Goal: Use online tool/utility: Use online tool/utility

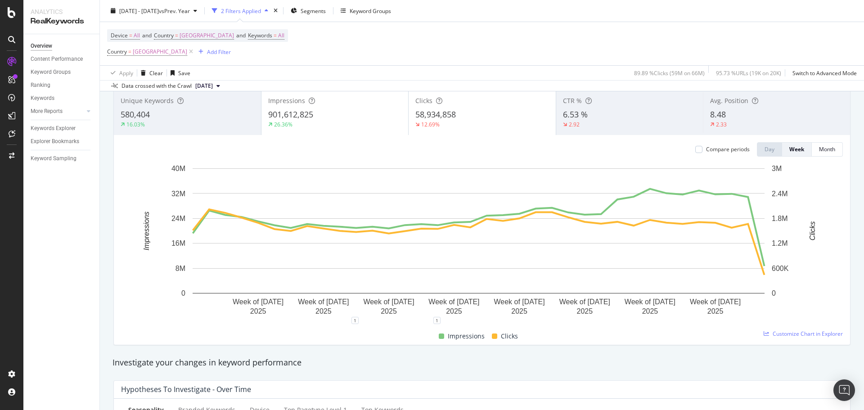
scroll to position [180, 0]
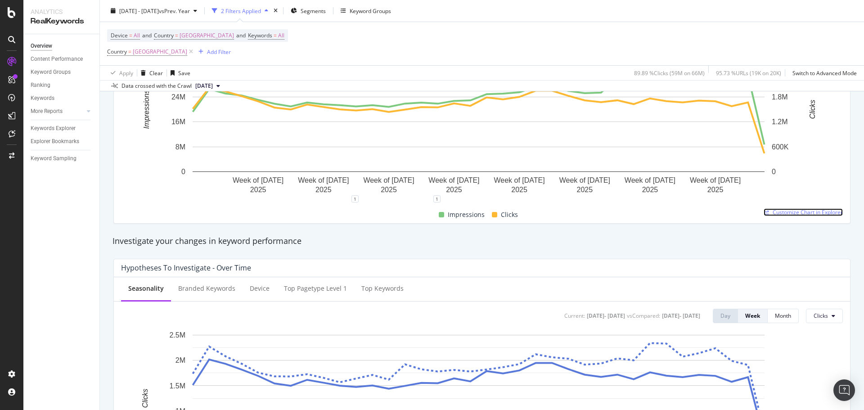
click at [576, 213] on span "Customize Chart in Explorer" at bounding box center [808, 212] width 70 height 8
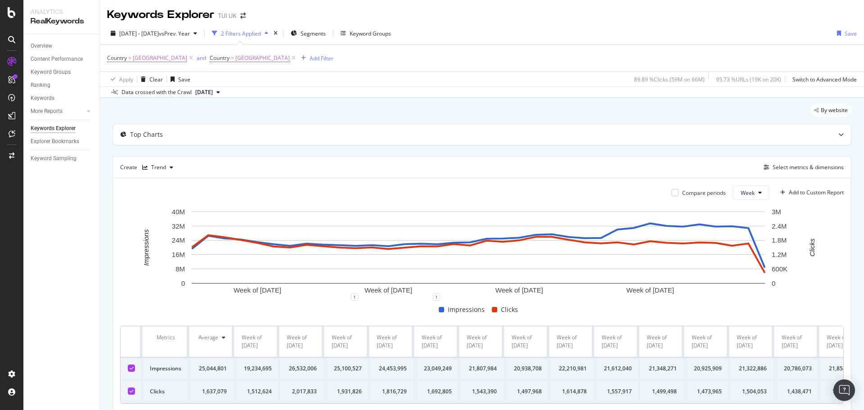
click at [576, 154] on div "Top Charts Create Trend Select metrics & dimensions Compare periods Week Add to…" at bounding box center [482, 268] width 739 height 288
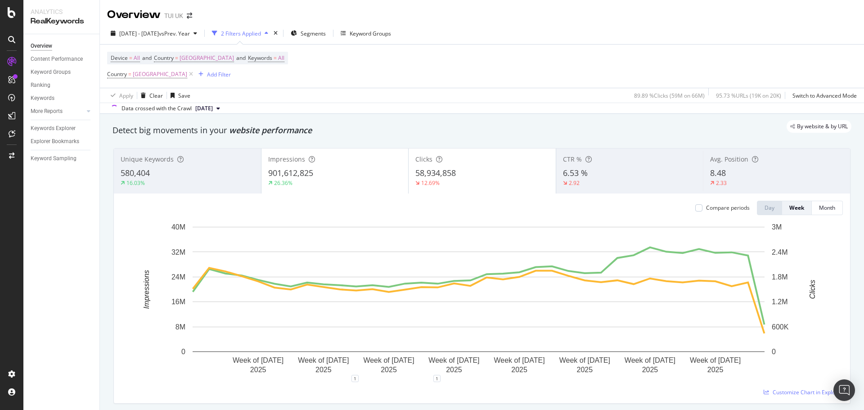
scroll to position [45, 0]
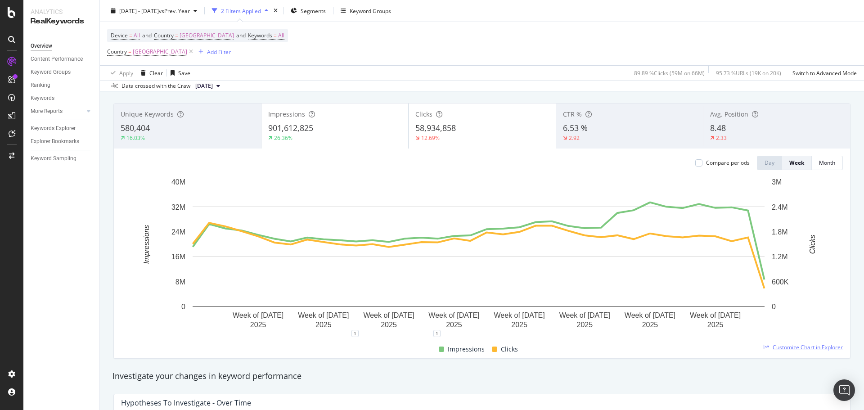
click at [576, 248] on div "Impressions Clicks" at bounding box center [479, 350] width 722 height 18
click at [576, 248] on span "Customize Chart in Explorer" at bounding box center [808, 348] width 70 height 8
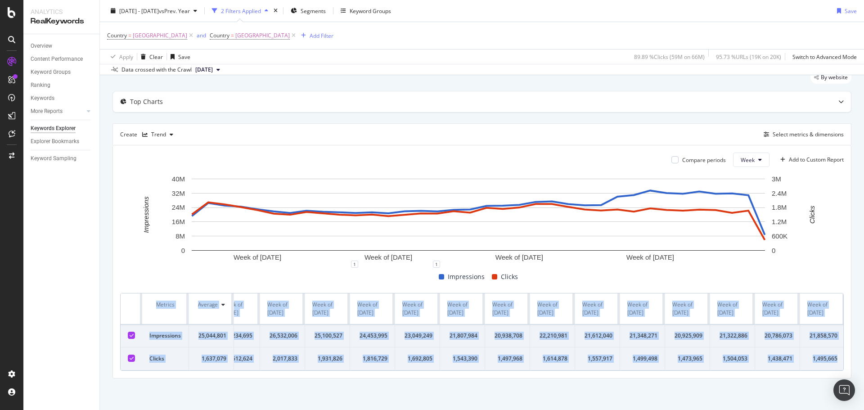
scroll to position [0, 48]
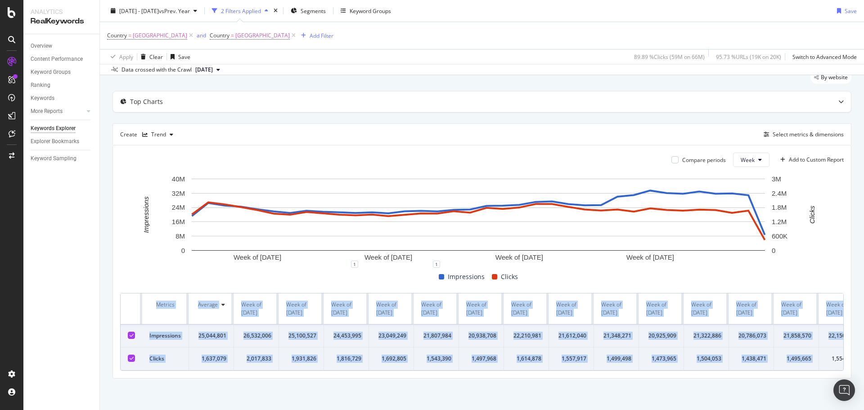
drag, startPoint x: 132, startPoint y: 298, endPoint x: 831, endPoint y: 353, distance: 701.4
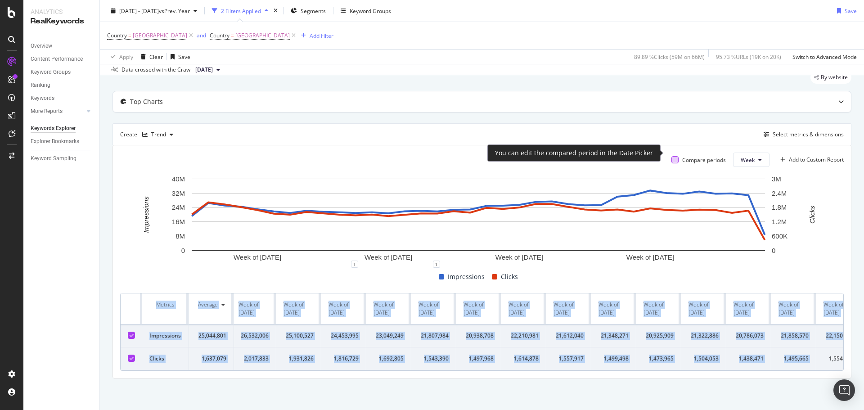
click at [576, 156] on div at bounding box center [675, 159] width 7 height 7
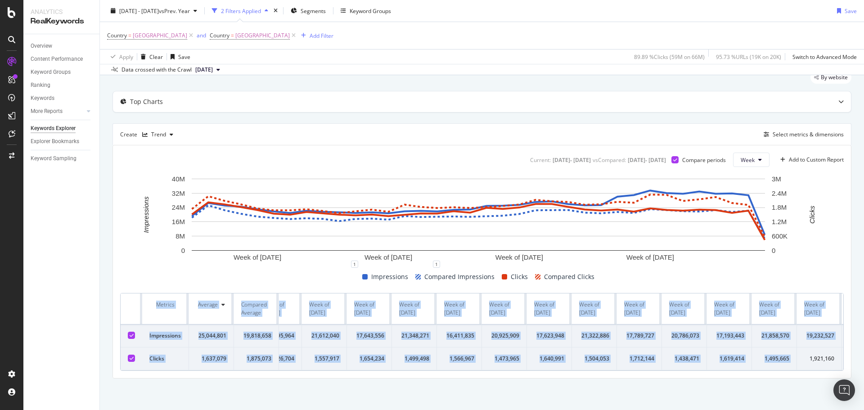
scroll to position [0, 710]
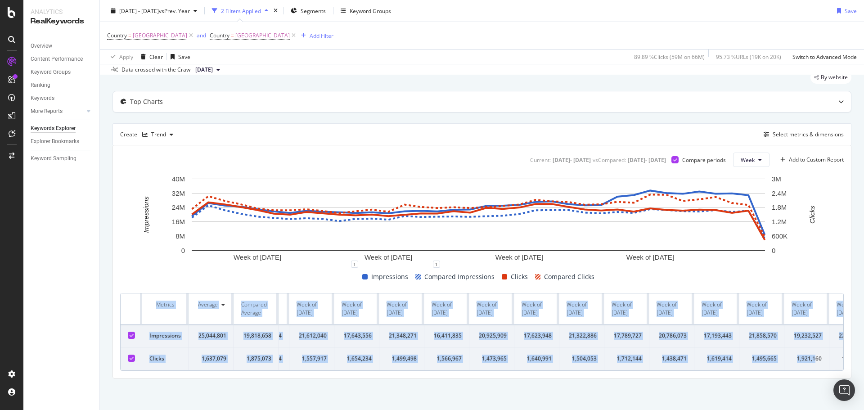
drag, startPoint x: 136, startPoint y: 296, endPoint x: 816, endPoint y: 357, distance: 683.0
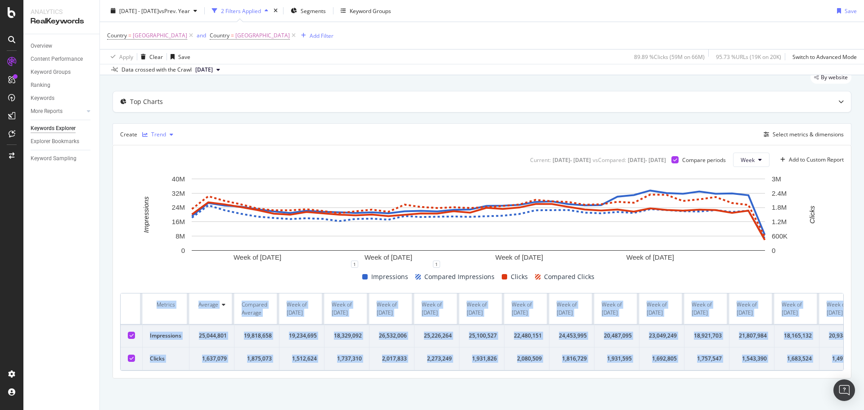
click at [159, 132] on div "Trend" at bounding box center [158, 134] width 15 height 5
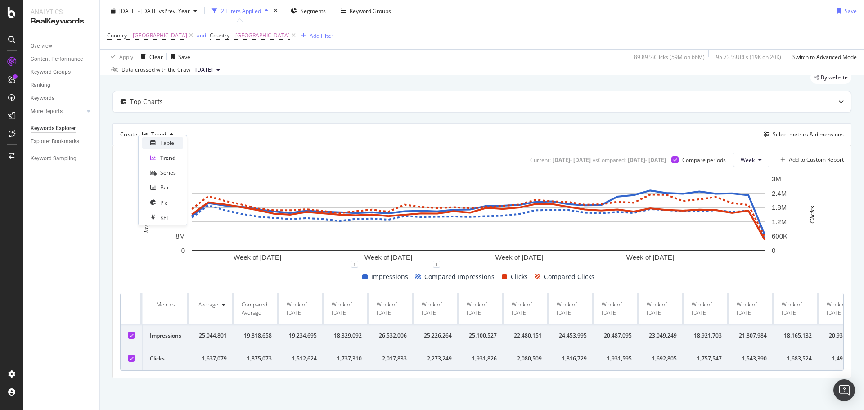
click at [163, 142] on div "Table" at bounding box center [167, 143] width 14 height 8
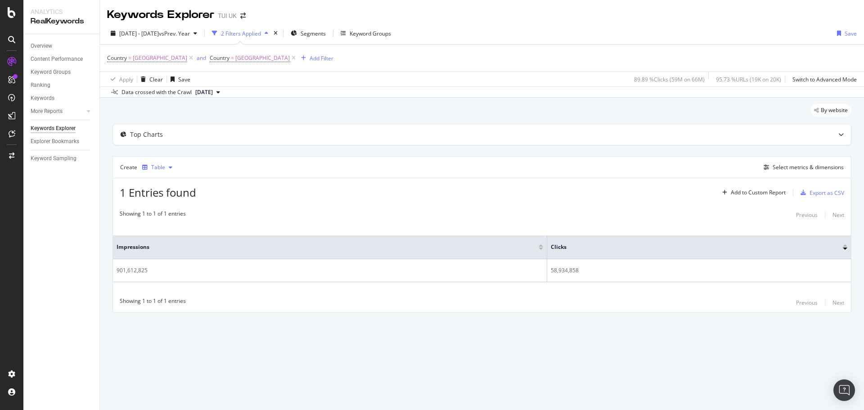
click at [154, 166] on div "Table" at bounding box center [158, 167] width 14 height 5
click at [165, 197] on div "Trend" at bounding box center [167, 198] width 15 height 8
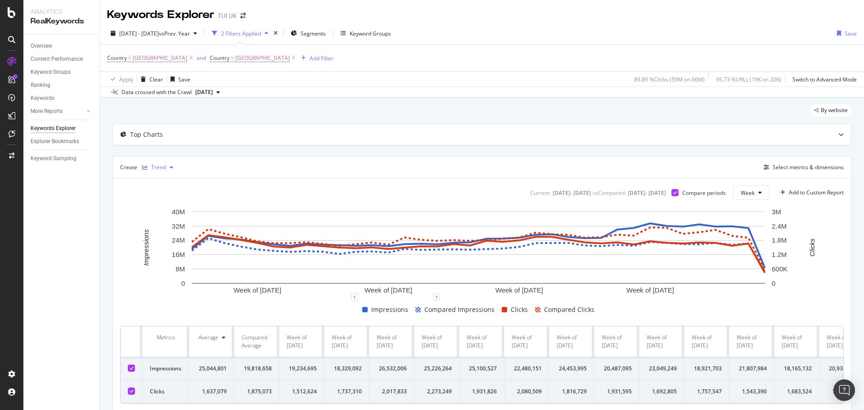
click at [176, 173] on div "Trend" at bounding box center [158, 168] width 38 height 14
click at [172, 183] on div "Table" at bounding box center [167, 183] width 14 height 8
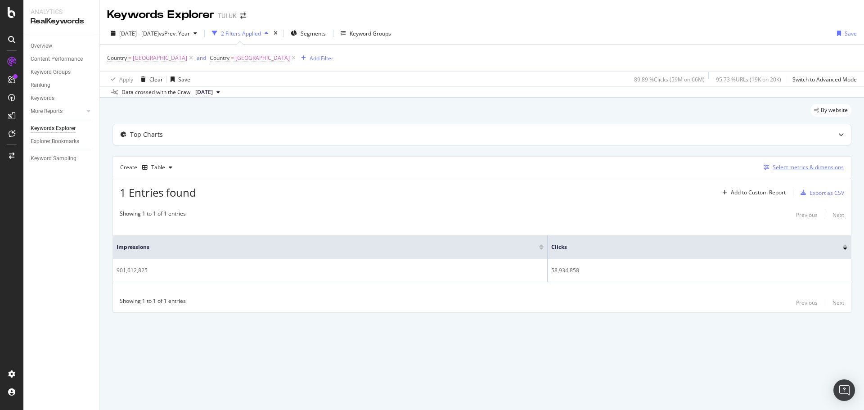
click at [576, 170] on div "Select metrics & dimensions" at bounding box center [808, 167] width 71 height 8
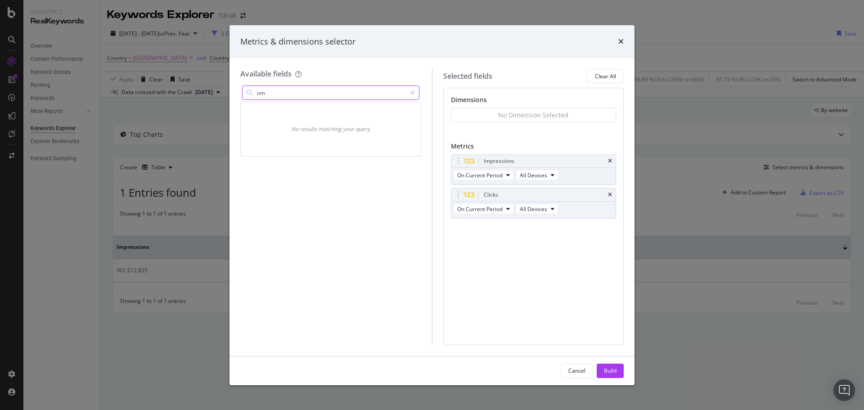
type input "o"
type input "month"
click at [576, 41] on div "Metrics & dimensions selector" at bounding box center [432, 41] width 405 height 33
click at [576, 41] on icon "times" at bounding box center [621, 41] width 5 height 7
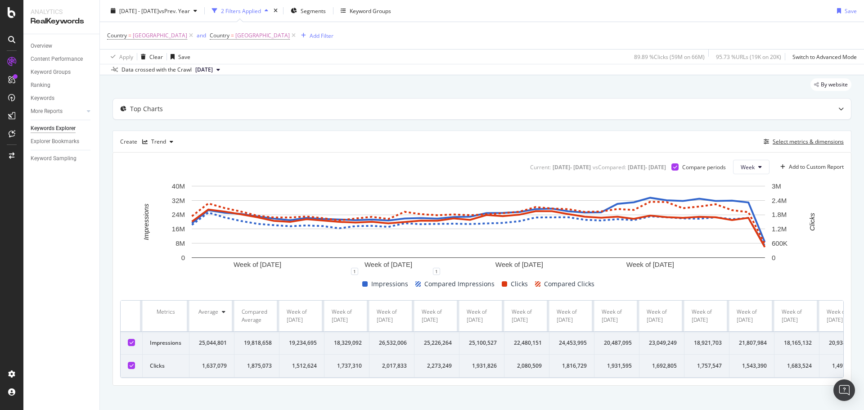
scroll to position [40, 0]
